Goal: Information Seeking & Learning: Learn about a topic

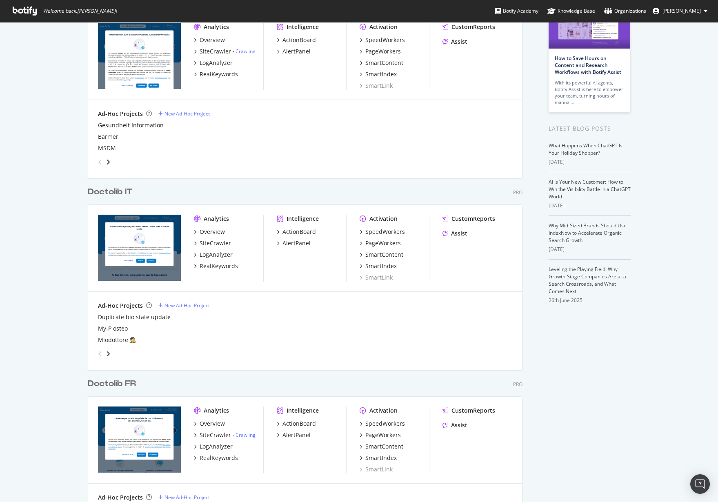
scroll to position [83, 0]
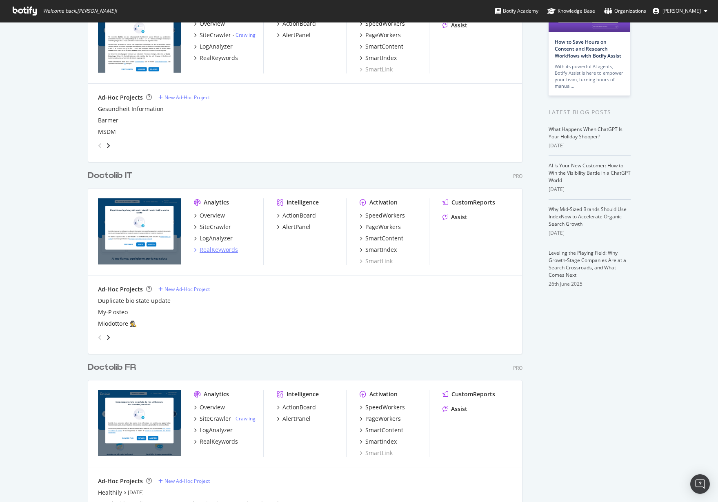
click at [230, 251] on div "RealKeywords" at bounding box center [219, 250] width 38 height 8
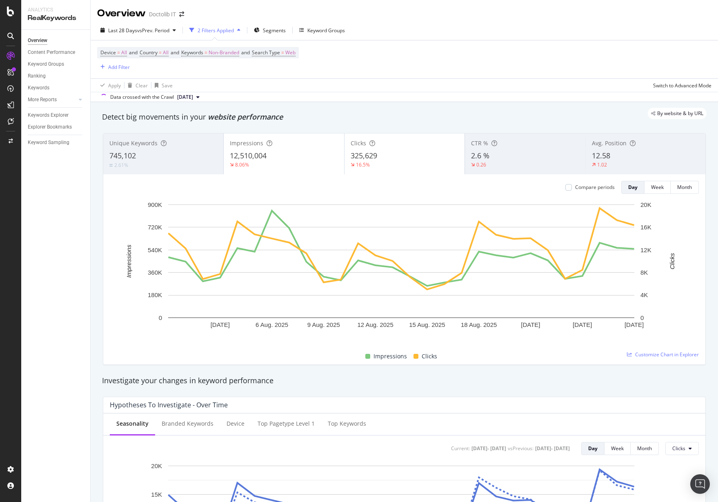
click at [220, 27] on div "2 Filters Applied" at bounding box center [216, 30] width 36 height 7
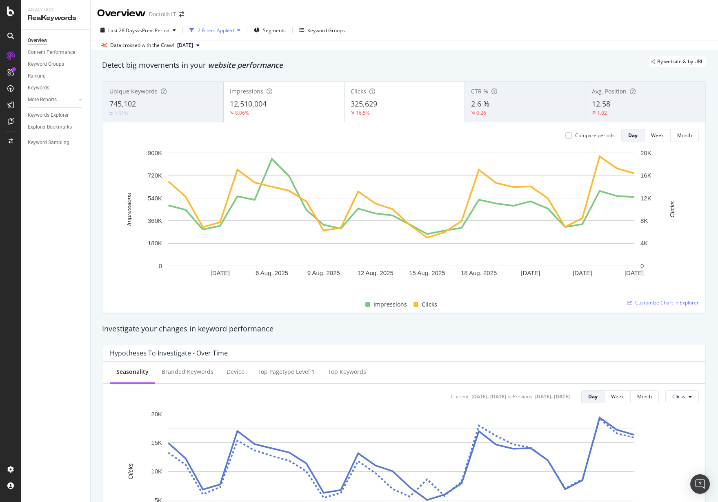
click at [219, 31] on div "2 Filters Applied" at bounding box center [216, 30] width 36 height 7
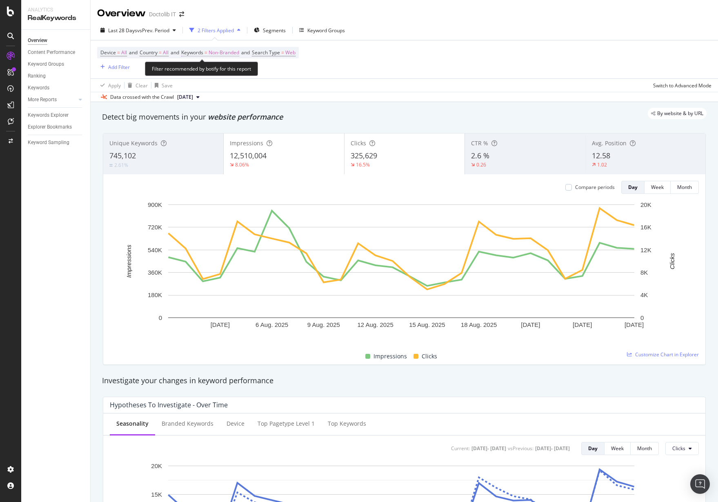
click at [220, 50] on span "Non-Branded" at bounding box center [224, 52] width 31 height 11
click at [231, 72] on icon "button" at bounding box center [231, 71] width 3 height 5
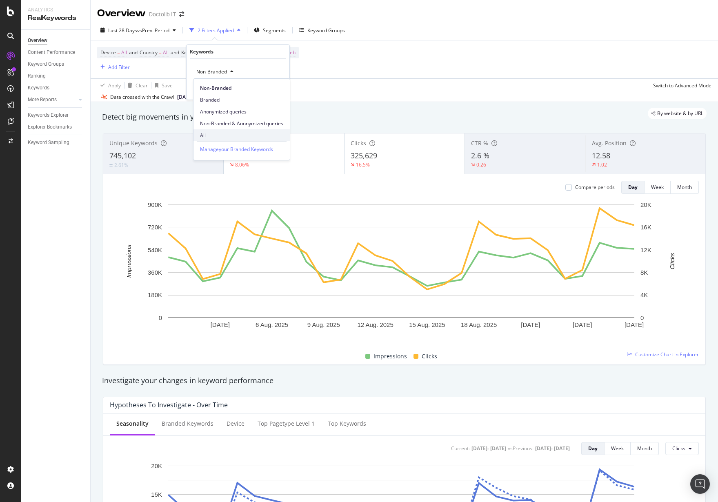
click at [213, 132] on span "All" at bounding box center [241, 135] width 83 height 7
click at [275, 82] on div "All Cancel Add filter Apply" at bounding box center [238, 79] width 103 height 41
click at [276, 86] on div "Apply" at bounding box center [276, 89] width 13 height 7
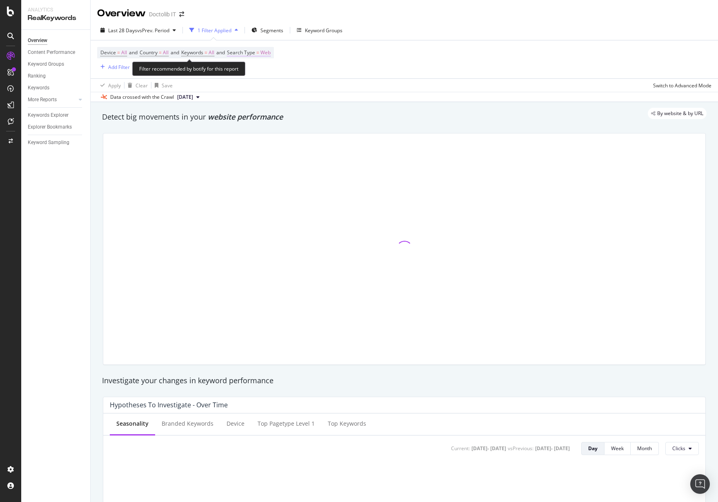
click at [268, 57] on span "Web" at bounding box center [265, 52] width 10 height 11
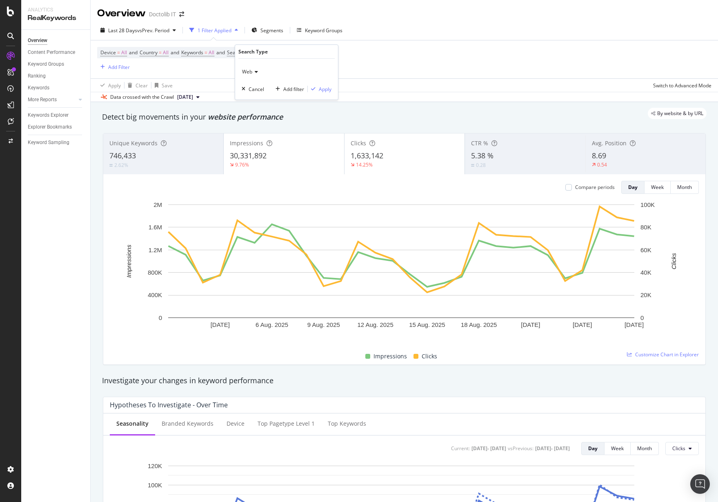
click at [268, 80] on div "Web Cancel Add filter Apply" at bounding box center [286, 79] width 103 height 41
click at [253, 74] on icon at bounding box center [255, 71] width 6 height 5
click at [260, 86] on div "All" at bounding box center [287, 88] width 87 height 11
click at [323, 89] on div "Apply" at bounding box center [325, 89] width 13 height 7
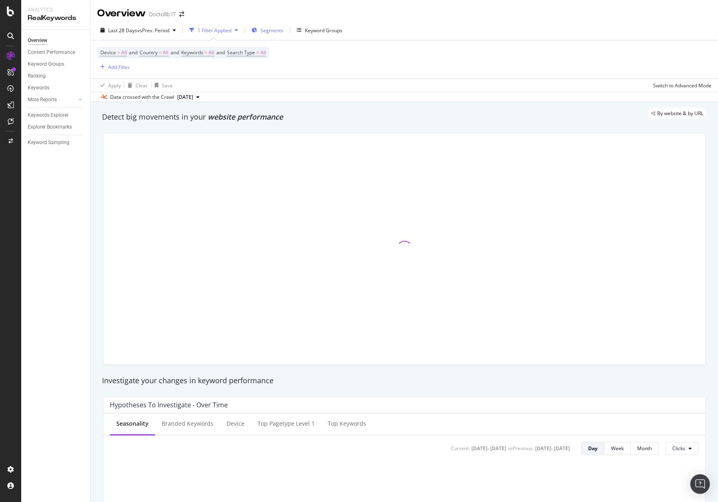
click at [267, 31] on span "Segments" at bounding box center [271, 30] width 23 height 7
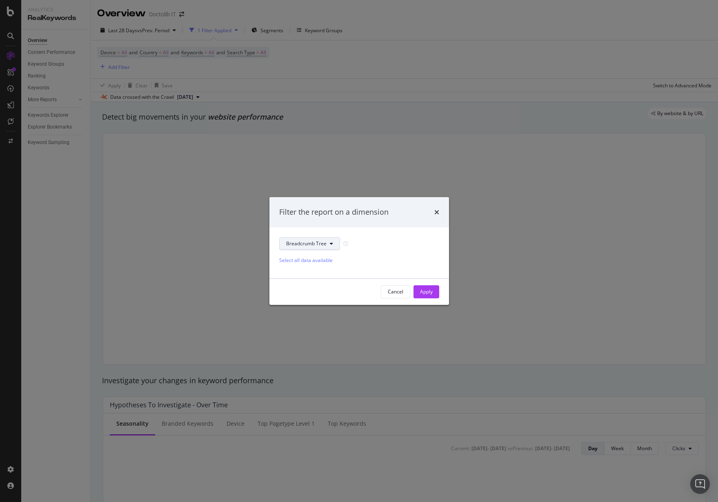
click at [327, 245] on button "Breadcrumb Tree" at bounding box center [309, 243] width 61 height 13
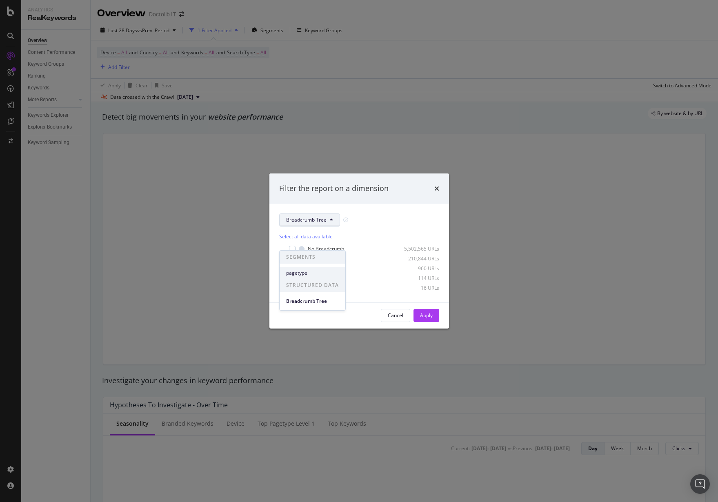
click at [316, 275] on span "pagetype" at bounding box center [312, 272] width 53 height 7
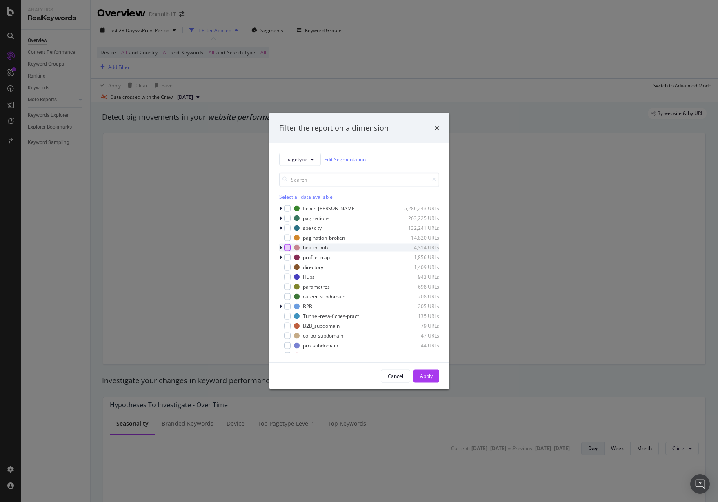
click at [290, 246] on div "modal" at bounding box center [287, 247] width 7 height 7
click at [423, 377] on div "Apply" at bounding box center [426, 376] width 13 height 7
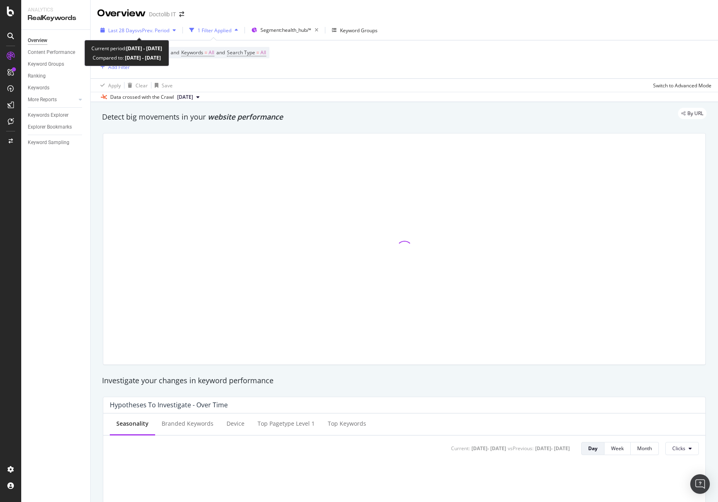
click at [154, 31] on span "vs Prev. Period" at bounding box center [153, 30] width 32 height 7
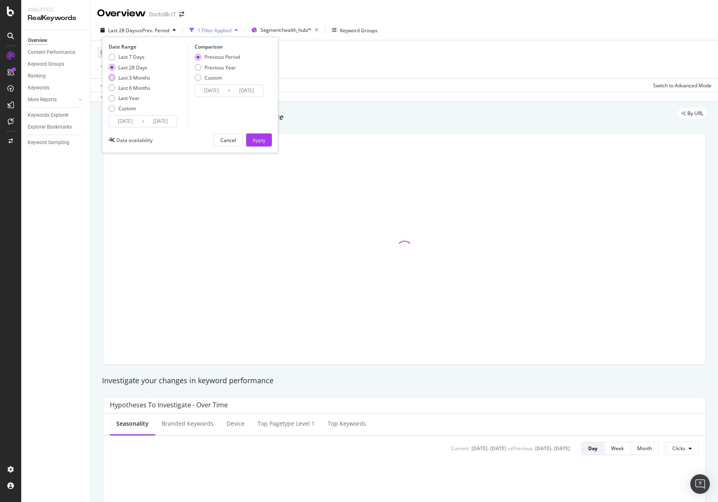
click at [134, 79] on div "Last 3 Months" at bounding box center [134, 77] width 32 height 7
type input "[DATE]"
click at [260, 142] on div "Apply" at bounding box center [259, 140] width 13 height 7
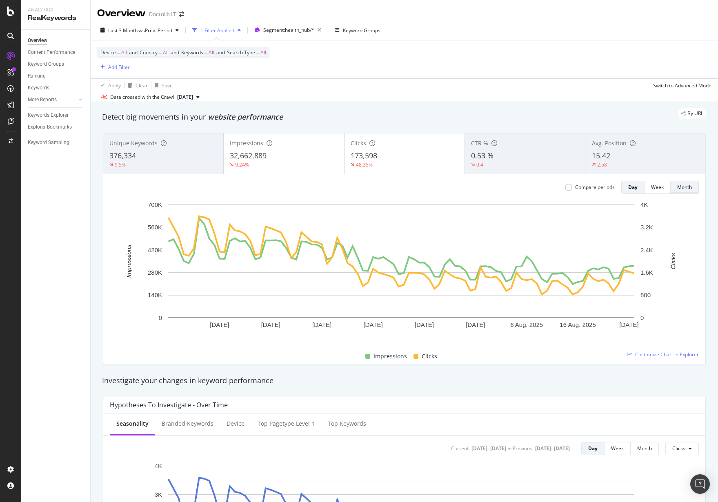
click at [680, 187] on div "Month" at bounding box center [684, 187] width 15 height 7
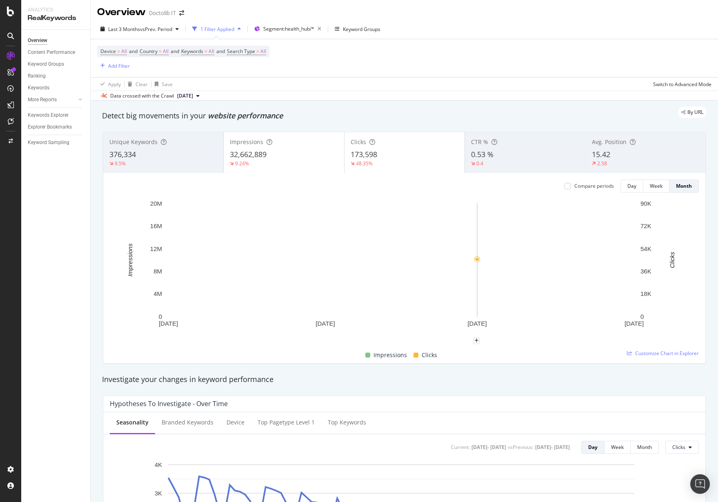
scroll to position [2, 0]
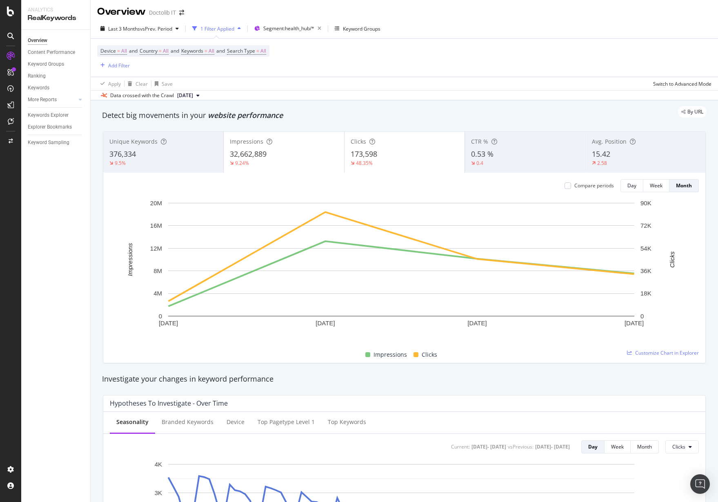
click at [299, 157] on div "32,662,889" at bounding box center [284, 154] width 108 height 11
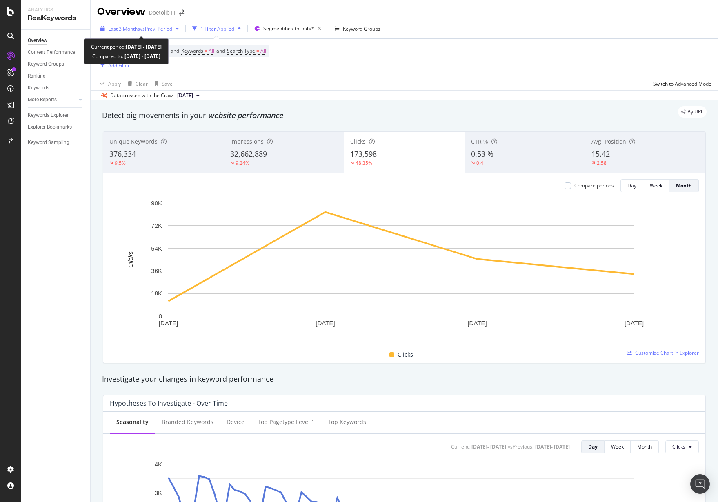
click at [122, 30] on span "Last 3 Months" at bounding box center [124, 28] width 32 height 7
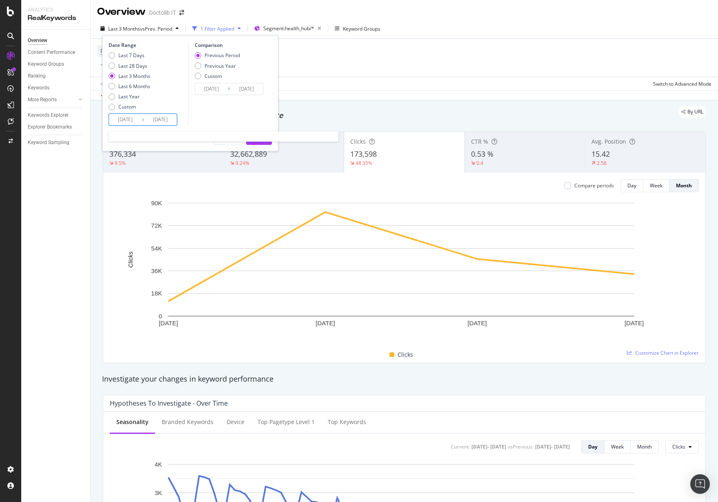
click at [125, 121] on input "[DATE]" at bounding box center [125, 119] width 33 height 11
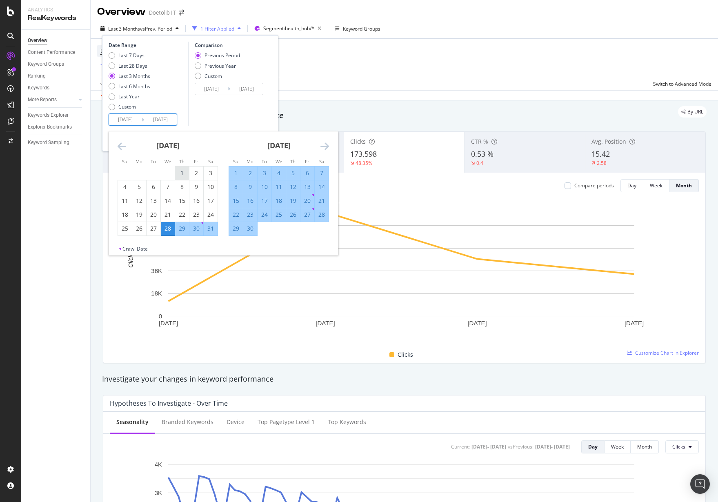
click at [182, 169] on div "1" at bounding box center [182, 173] width 14 height 8
type input "[DATE]"
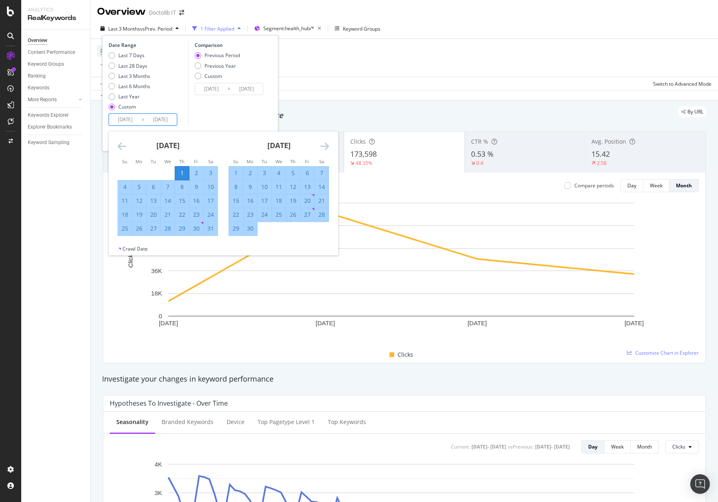
click at [231, 116] on div "Comparison Previous Period Previous Year Custom [DATE] Navigate forward to inte…" at bounding box center [227, 84] width 78 height 84
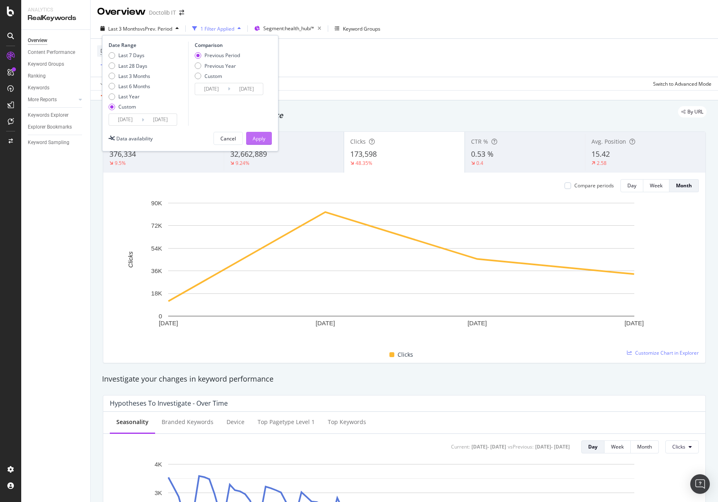
click at [259, 134] on div "Apply" at bounding box center [259, 138] width 13 height 12
